Goal: Task Accomplishment & Management: Use online tool/utility

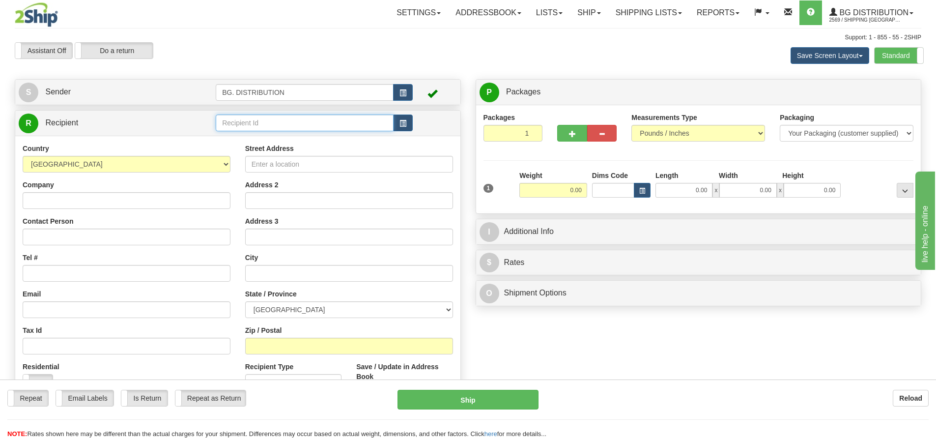
drag, startPoint x: 290, startPoint y: 123, endPoint x: 723, endPoint y: 45, distance: 440.5
click at [290, 123] on input "text" at bounding box center [305, 123] width 178 height 17
click at [894, 52] on label "Standard" at bounding box center [899, 56] width 49 height 16
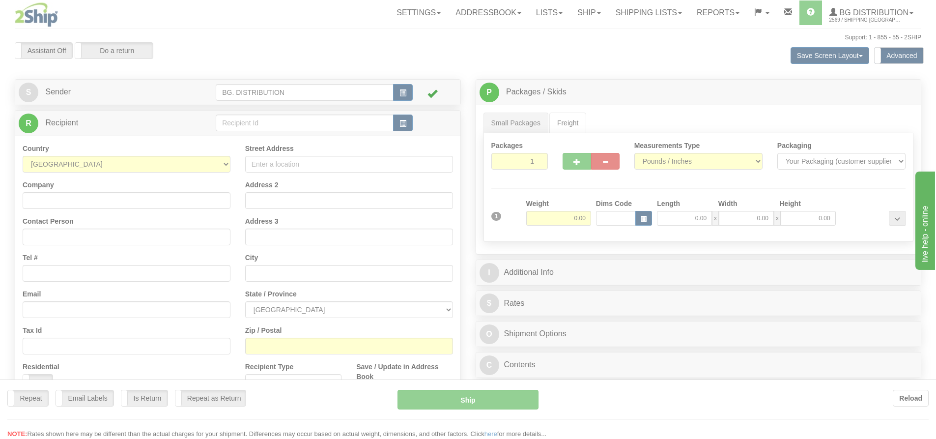
click at [258, 119] on div at bounding box center [468, 219] width 936 height 439
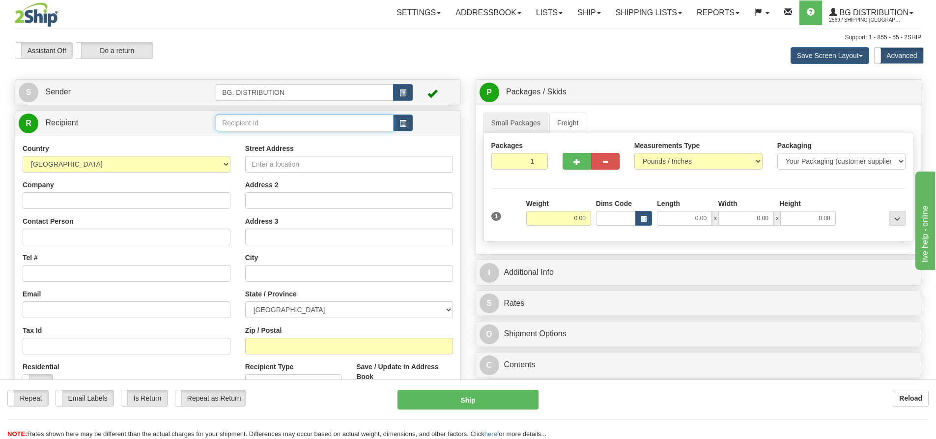
click at [258, 123] on input "text" at bounding box center [305, 123] width 178 height 17
